Goal: Ask a question

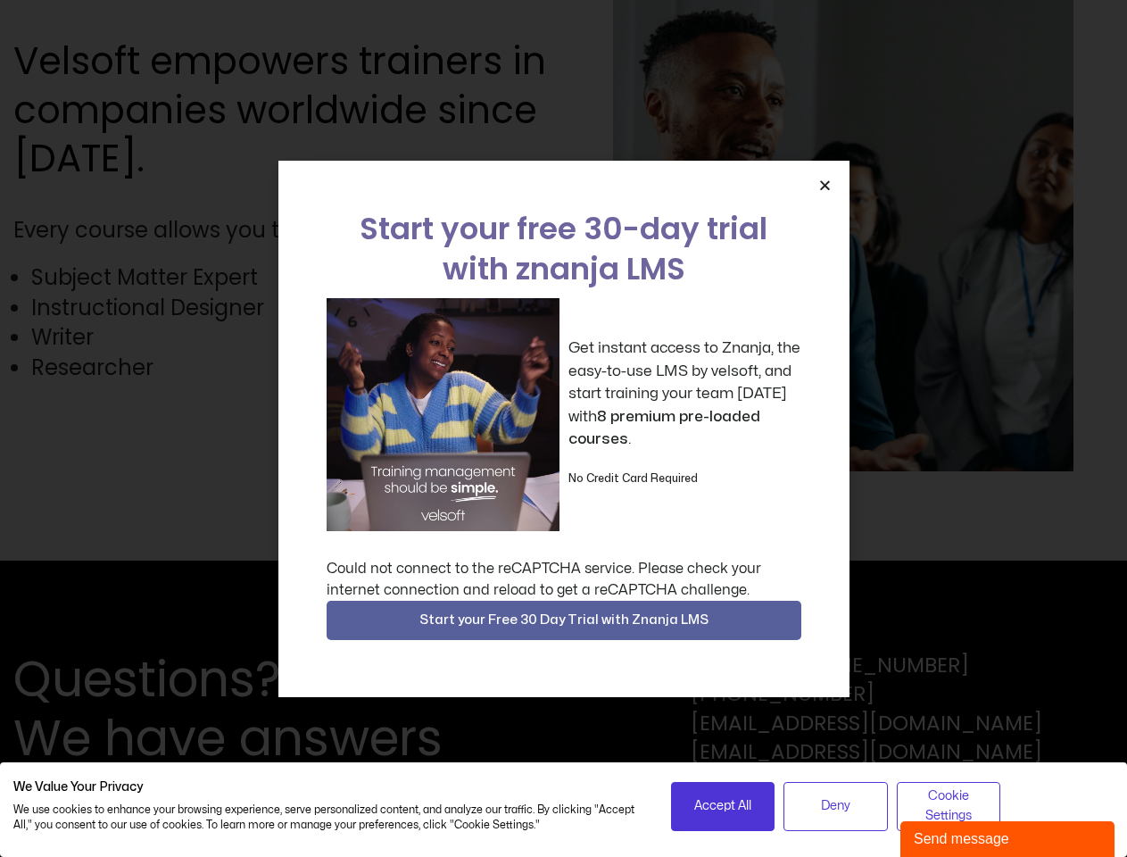
click at [563, 428] on div "Get instant access to Znanja, the easy-to-use LMS by velsoft, and start trainin…" at bounding box center [564, 414] width 475 height 233
click at [723, 806] on span "Accept All" at bounding box center [722, 806] width 57 height 20
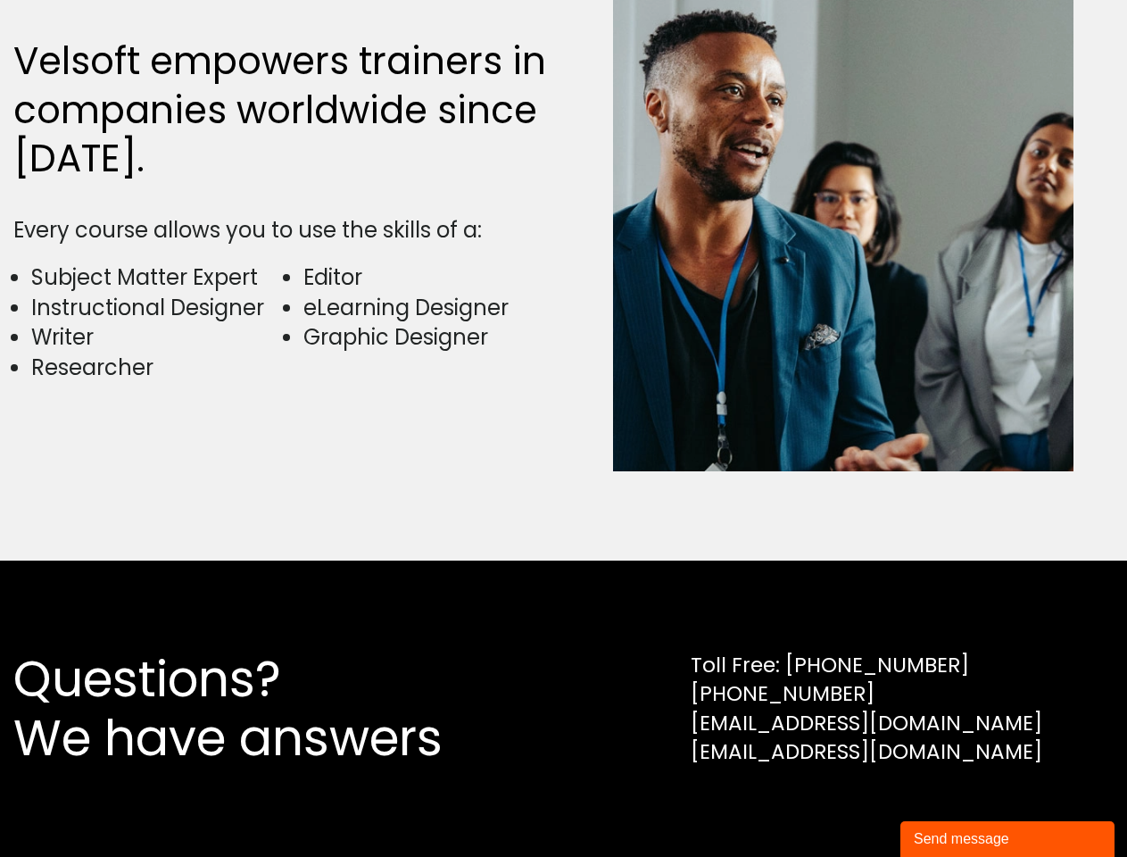
click at [835, 806] on div "Questions? We have answers Toll Free: [PHONE_NUMBER] [PHONE_NUMBER] [EMAIL_ADDR…" at bounding box center [563, 709] width 1127 height 296
click at [949, 806] on div "Questions? We have answers Toll Free: [PHONE_NUMBER] [PHONE_NUMBER] [EMAIL_ADDR…" at bounding box center [563, 709] width 1127 height 296
click at [563, 428] on div "Velsoft empowers trainers in companies worldwide since [DATE]. Every course all…" at bounding box center [563, 226] width 1101 height 669
click at [825, 185] on img at bounding box center [843, 226] width 461 height 490
click at [564, 620] on div "Questions? We have answers Toll Free: [PHONE_NUMBER] [PHONE_NUMBER] [EMAIL_ADDR…" at bounding box center [563, 709] width 1127 height 296
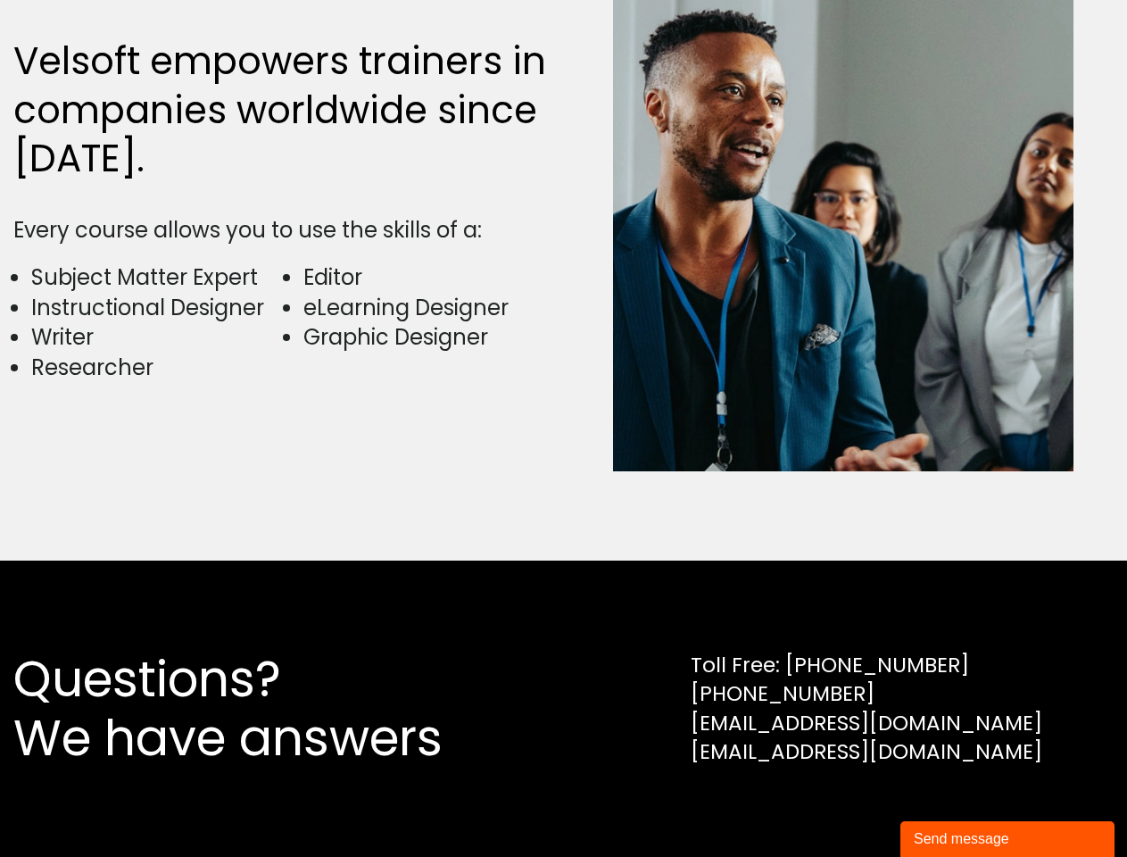
click at [1008, 839] on div "Send message" at bounding box center [1007, 838] width 187 height 21
